Goal: Transaction & Acquisition: Purchase product/service

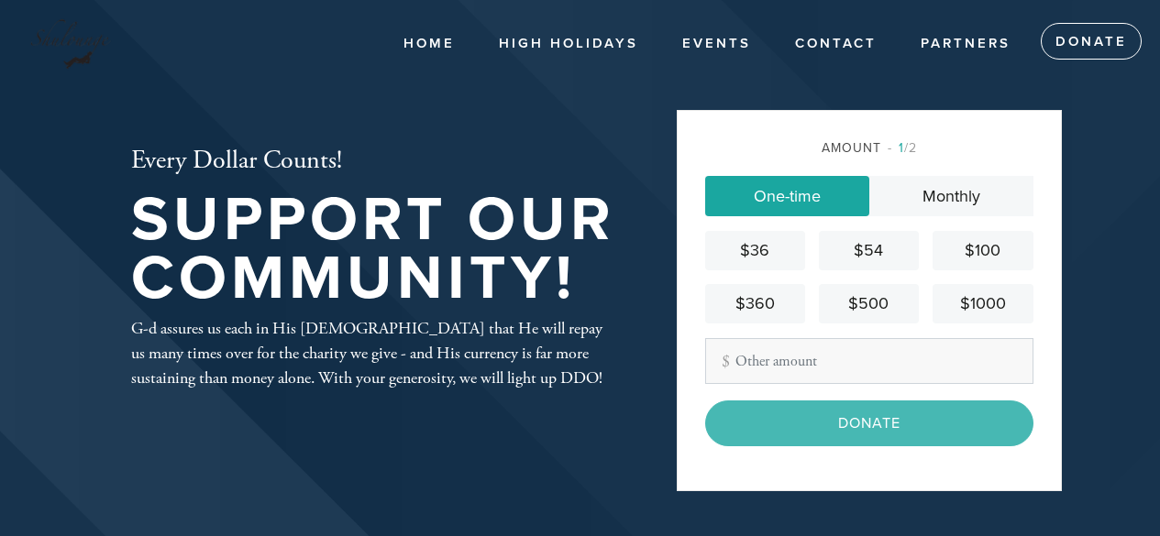
click at [772, 304] on div "$360" at bounding box center [754, 303] width 85 height 25
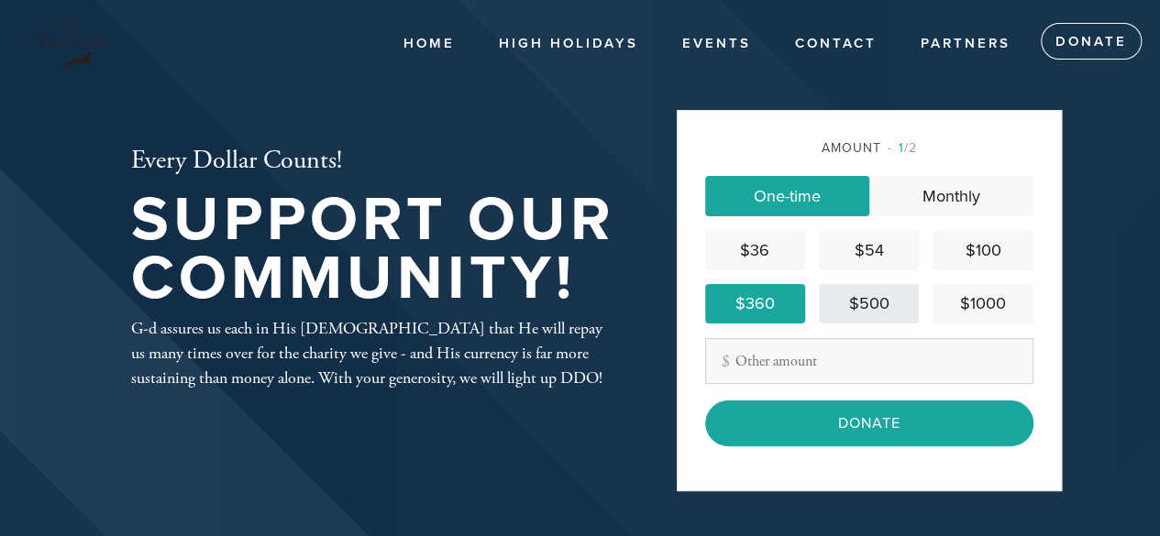
click at [841, 309] on div "$500" at bounding box center [868, 303] width 85 height 25
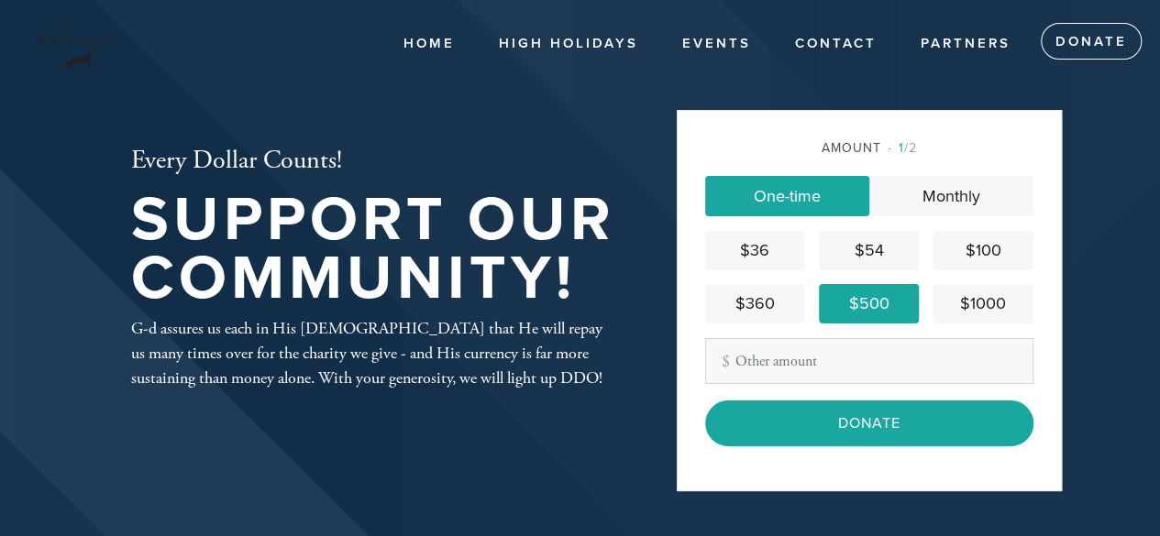
click at [841, 309] on div "$500" at bounding box center [868, 303] width 85 height 25
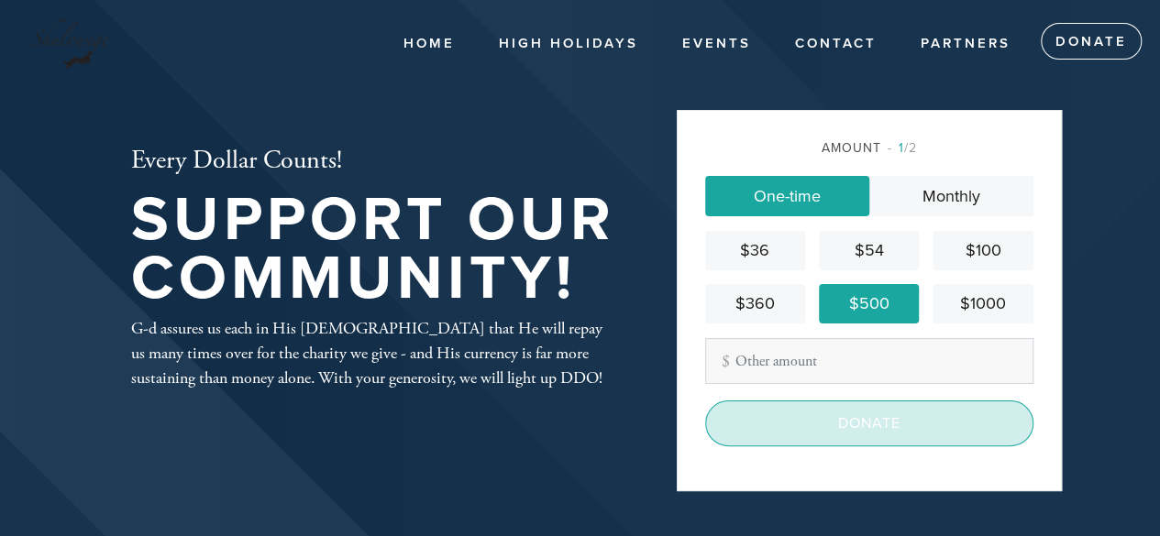
click at [839, 424] on input "Donate" at bounding box center [869, 424] width 328 height 46
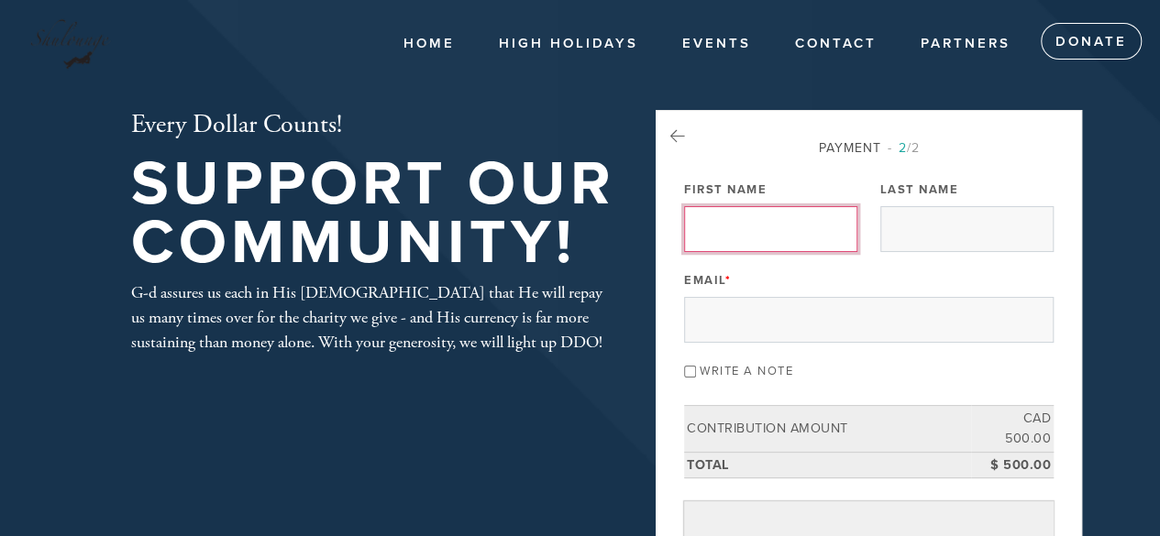
click at [759, 228] on input "First Name" at bounding box center [770, 229] width 173 height 46
type input "[PERSON_NAME]"
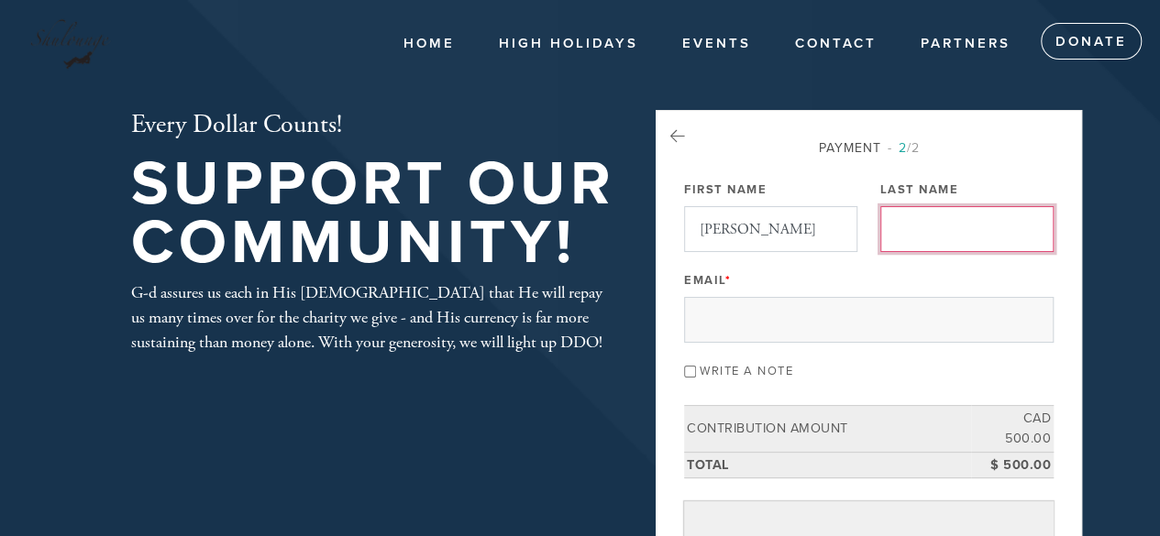
type input "[PERSON_NAME]"
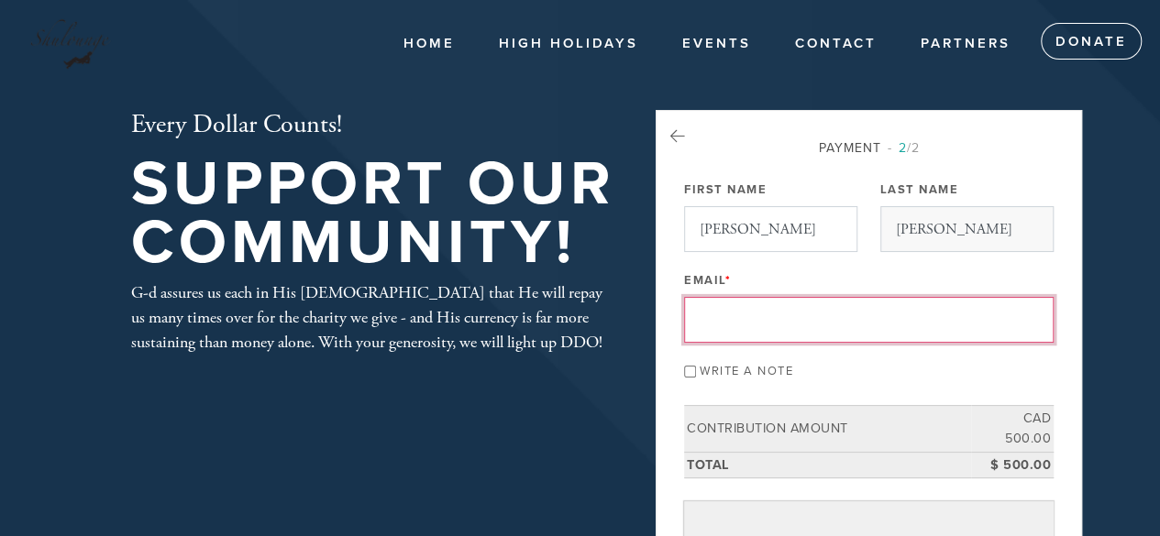
type input "[EMAIL_ADDRESS][DOMAIN_NAME]"
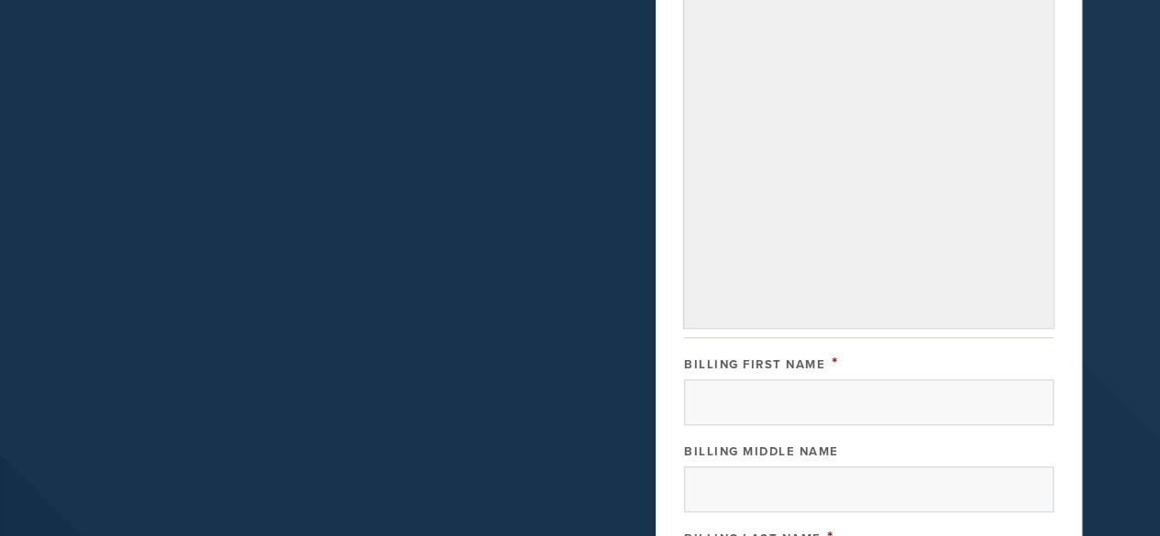
scroll to position [530, 0]
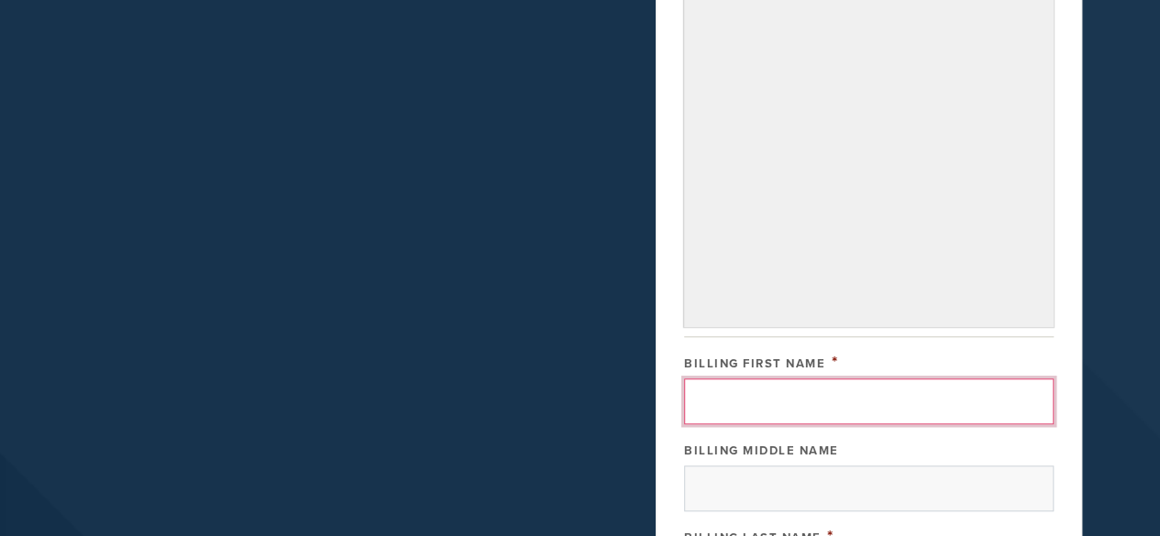
click at [846, 379] on input "Billing First Name" at bounding box center [868, 402] width 369 height 46
type input "[PERSON_NAME]"
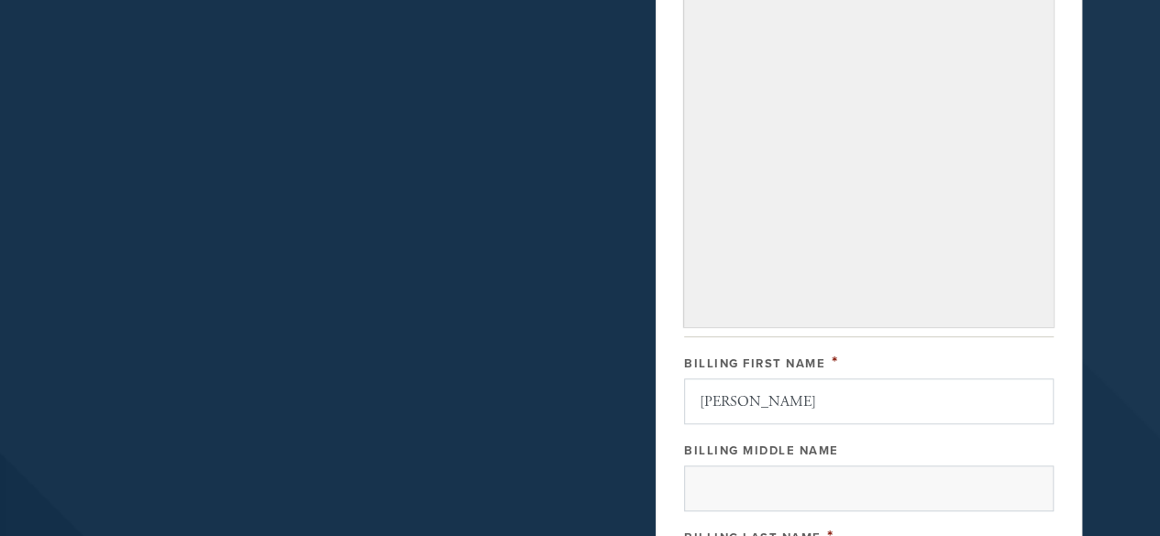
type input "[PERSON_NAME]"
type input "[STREET_ADDRESS][PERSON_NAME]"
type input "[PERSON_NAME]-des-Ormeaux"
type input "[GEOGRAPHIC_DATA]"
type input "H9A 3B8"
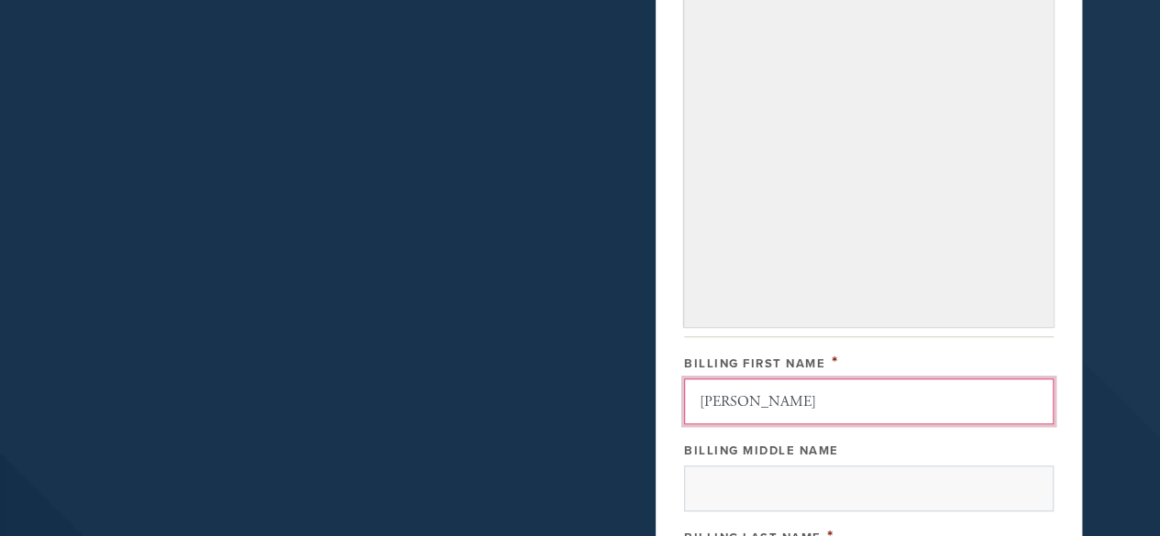
scroll to position [1048, 0]
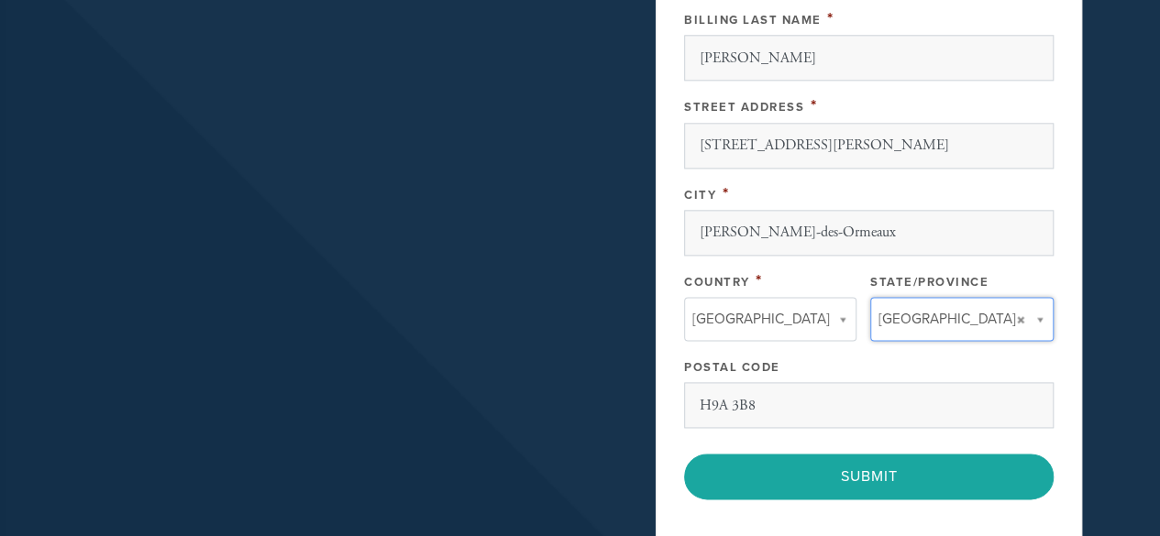
type input "[GEOGRAPHIC_DATA]"
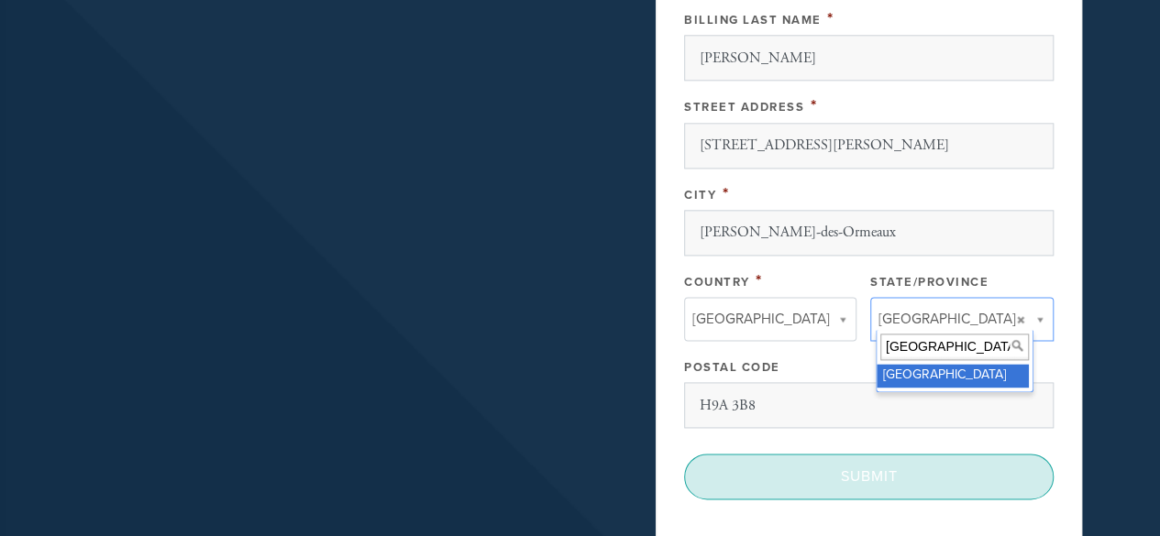
click at [868, 458] on input "Submit" at bounding box center [868, 477] width 369 height 46
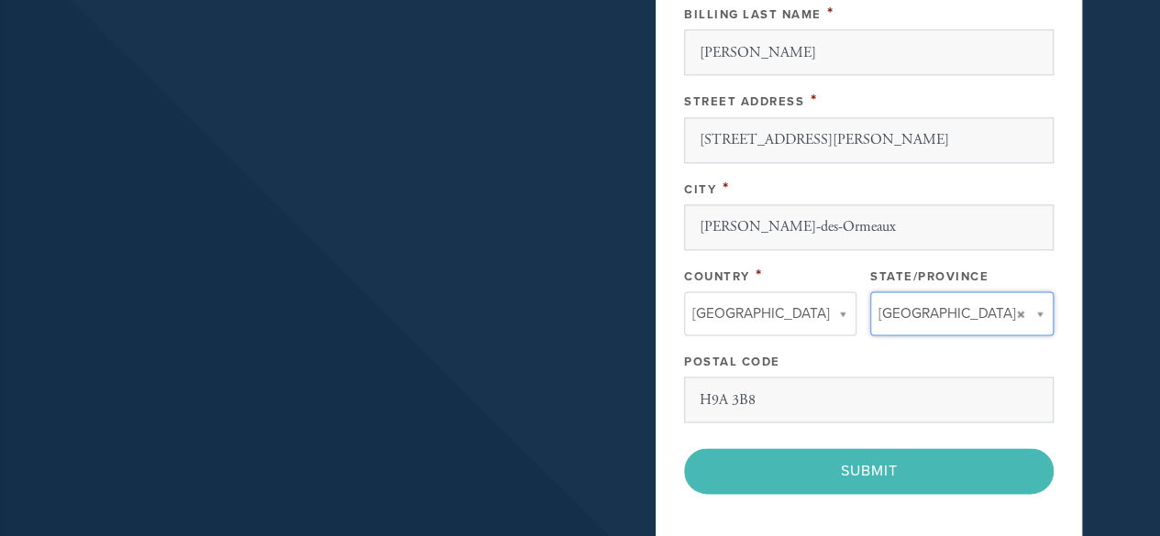
scroll to position [1054, 0]
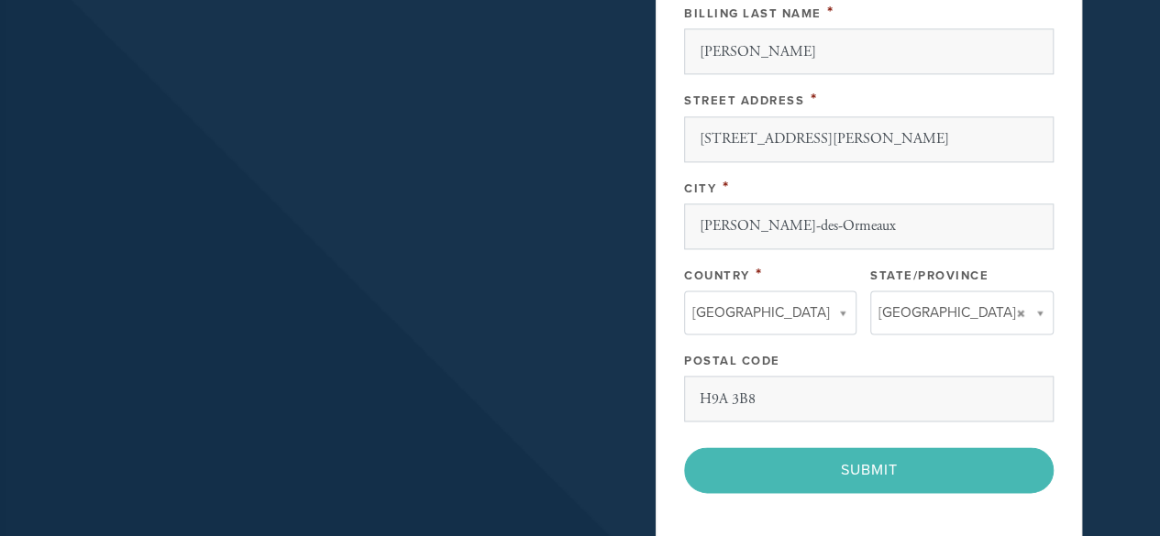
click at [884, 457] on div "< Previous Page Submit" at bounding box center [868, 470] width 369 height 46
